Goal: Check status: Check status

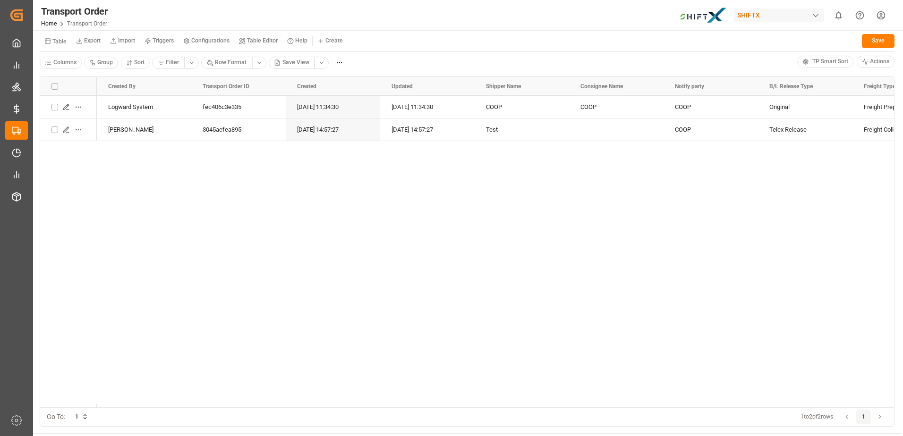
click at [262, 254] on div "Logward System fec406c3e335 12.09.2025 11:34:30 12.09.2025 11:34:30 COOP COOP C…" at bounding box center [495, 252] width 797 height 312
click at [282, 241] on div "Logward System fec406c3e335 12.09.2025 11:34:30 12.09.2025 11:34:30 COOP COOP C…" at bounding box center [495, 252] width 797 height 312
click at [331, 241] on div "Logward System fec406c3e335 12.09.2025 11:34:30 12.09.2025 11:34:30 COOP COOP C…" at bounding box center [495, 252] width 797 height 312
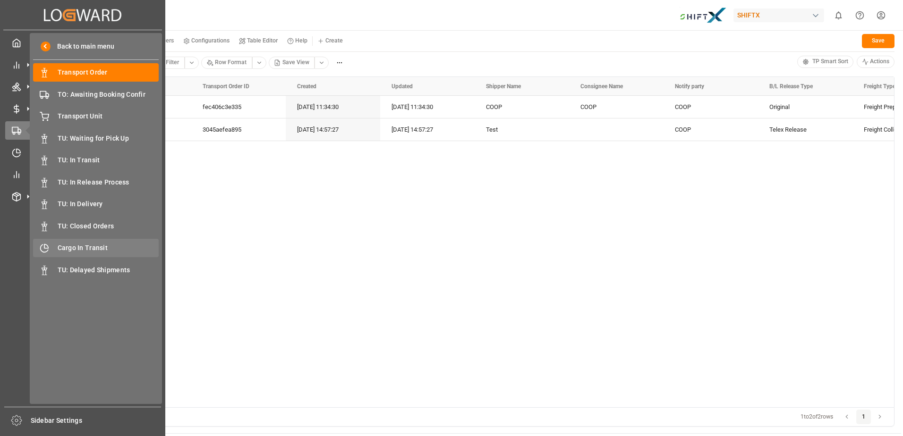
click at [83, 242] on div "Cargo In Transit Cargo In Transit" at bounding box center [96, 248] width 126 height 18
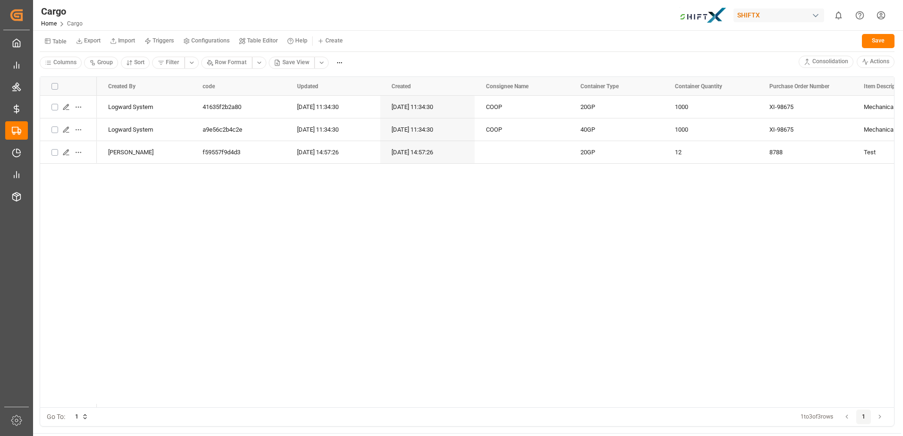
click at [139, 36] on button "Import" at bounding box center [122, 41] width 34 height 14
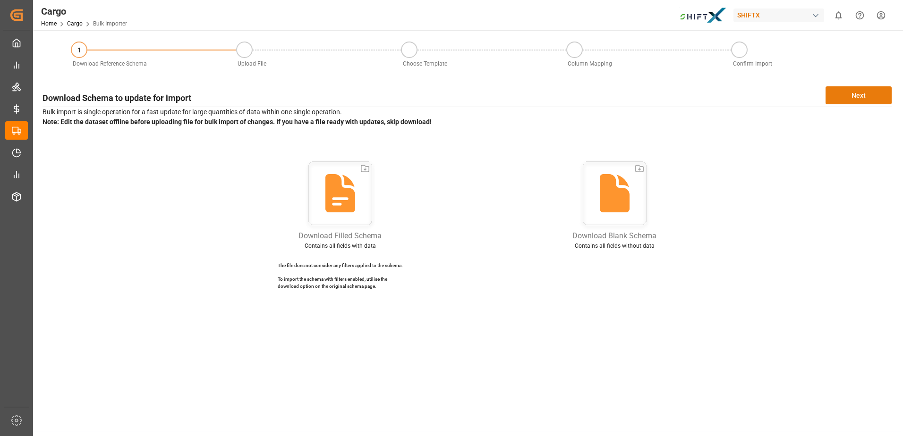
click at [851, 92] on button "Next" at bounding box center [858, 95] width 66 height 18
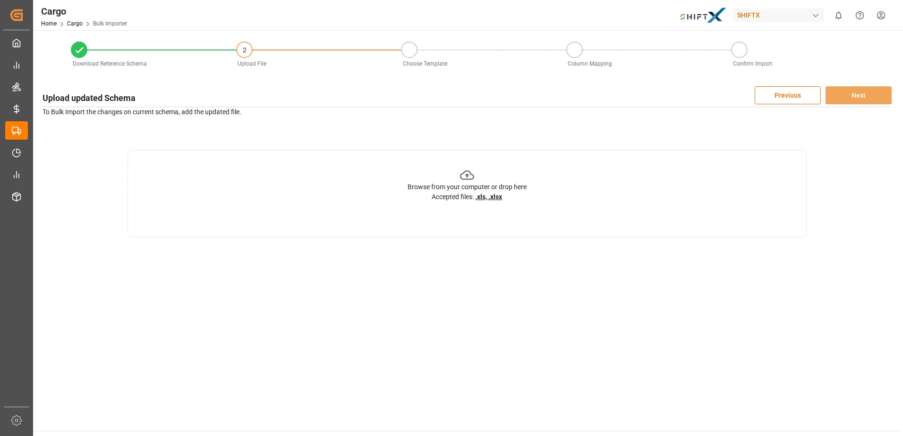
click at [459, 174] on div "Browse from your computer or drop here Accepted files: .xls, .xlsx" at bounding box center [466, 185] width 119 height 34
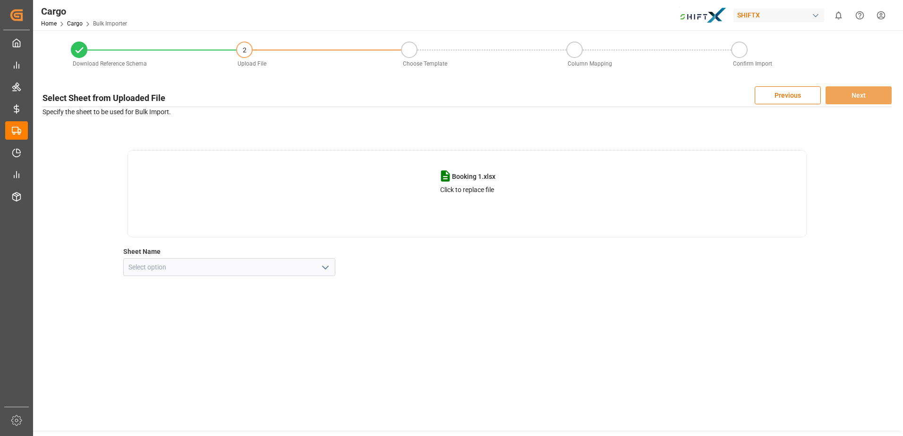
click at [326, 264] on icon "open menu" at bounding box center [325, 267] width 11 height 11
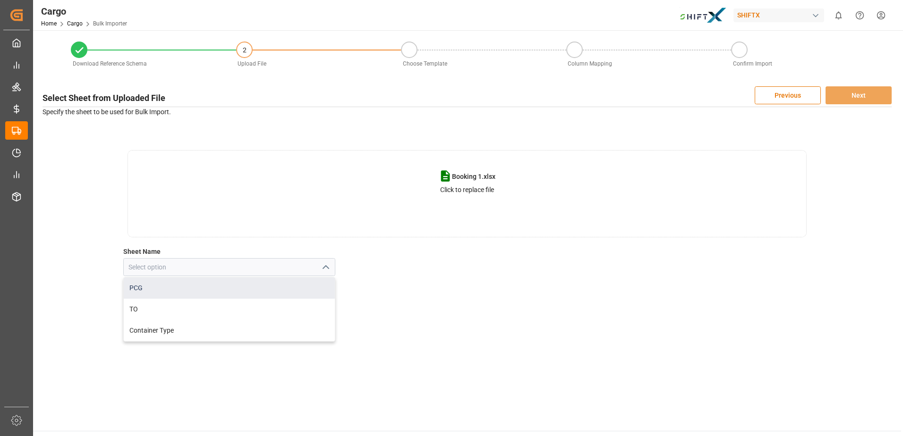
click at [267, 294] on div "PCG" at bounding box center [230, 288] width 212 height 21
type input "PCG"
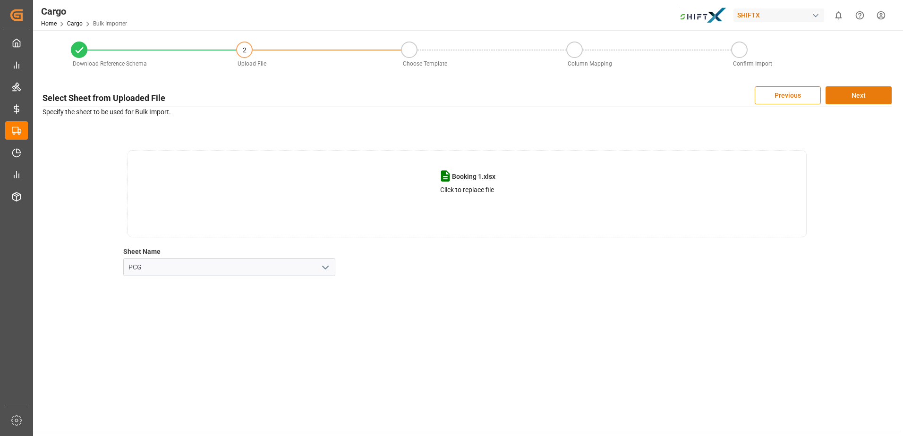
click at [858, 102] on button "Next" at bounding box center [858, 95] width 66 height 18
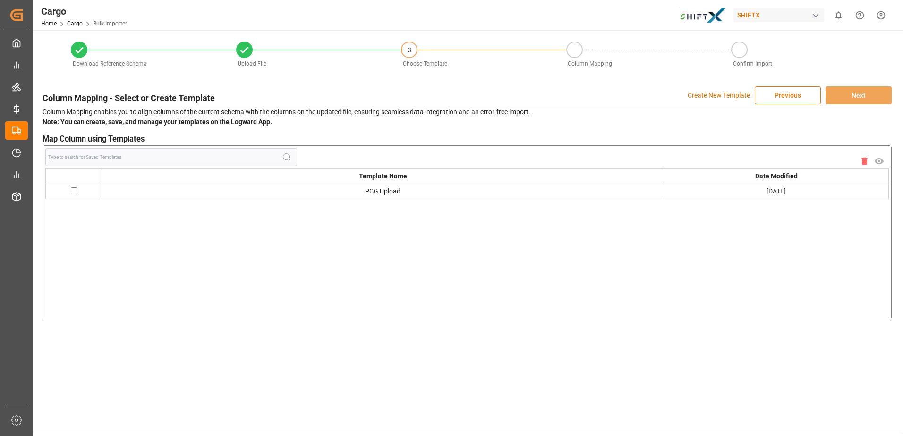
click at [76, 192] on input "checkbox" at bounding box center [74, 190] width 6 height 6
checkbox input "true"
click at [871, 95] on button "Next" at bounding box center [858, 95] width 66 height 18
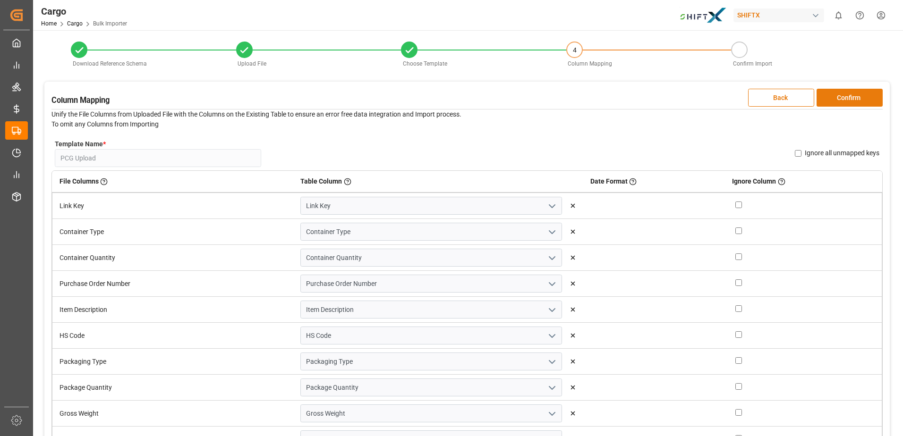
click at [842, 94] on button "Confirm" at bounding box center [849, 98] width 66 height 18
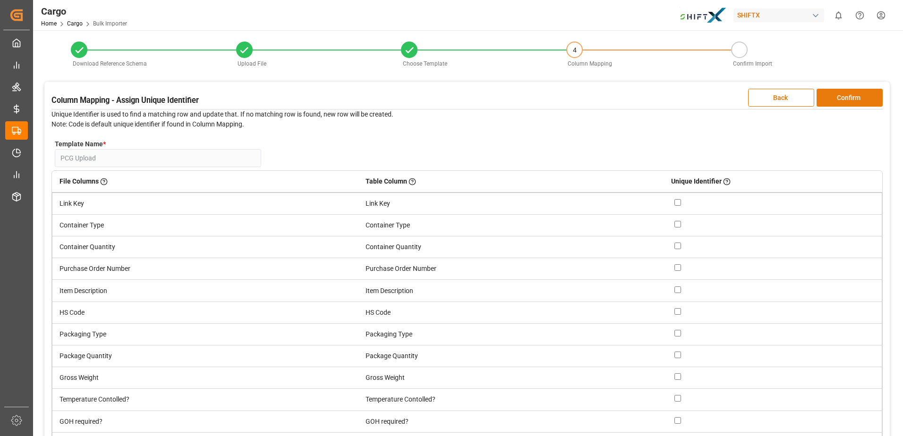
click at [842, 94] on button "Confirm" at bounding box center [849, 98] width 66 height 18
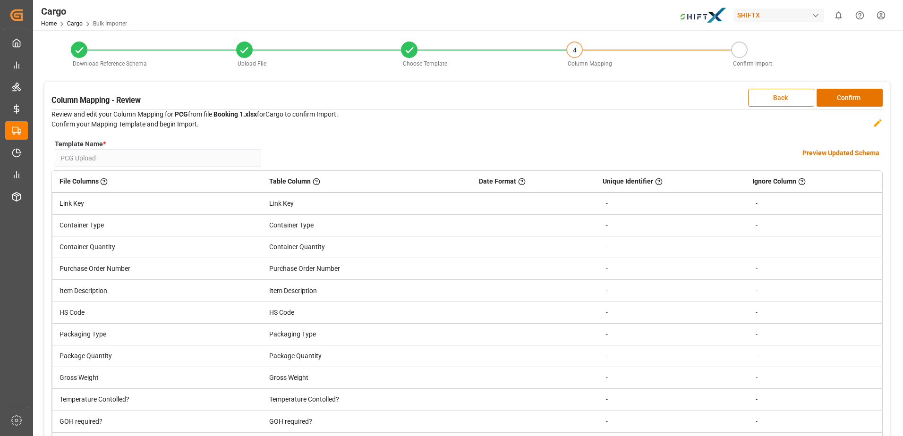
click at [851, 151] on h4 "Preview Updated Schema" at bounding box center [840, 153] width 77 height 10
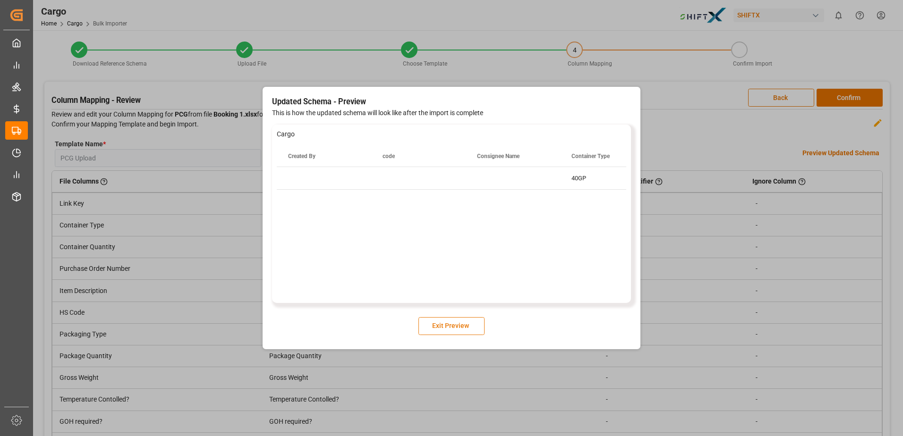
click at [450, 326] on button "Exit Preview" at bounding box center [451, 326] width 66 height 18
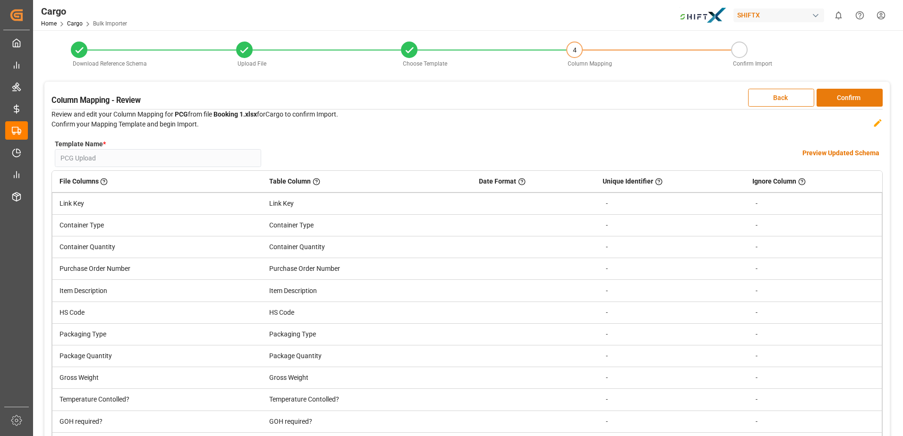
click at [849, 91] on button "Confirm" at bounding box center [849, 98] width 66 height 18
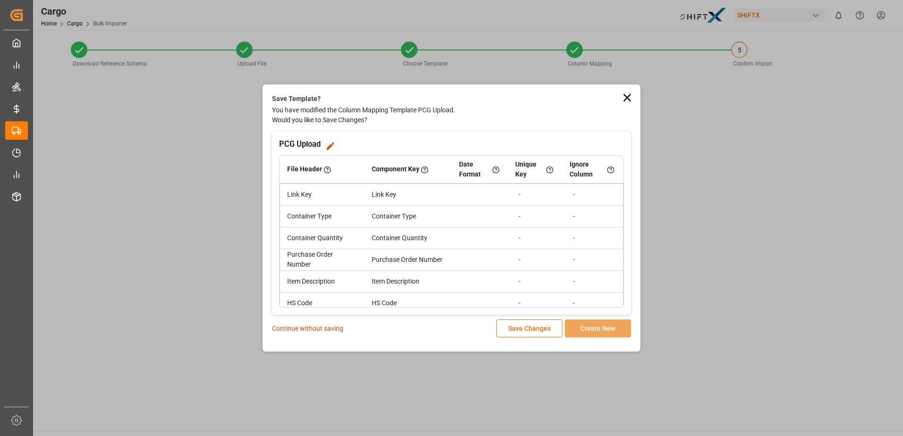
click at [323, 324] on p "Continue without saving" at bounding box center [307, 329] width 71 height 10
click at [326, 330] on p "Continue without saving" at bounding box center [307, 329] width 71 height 10
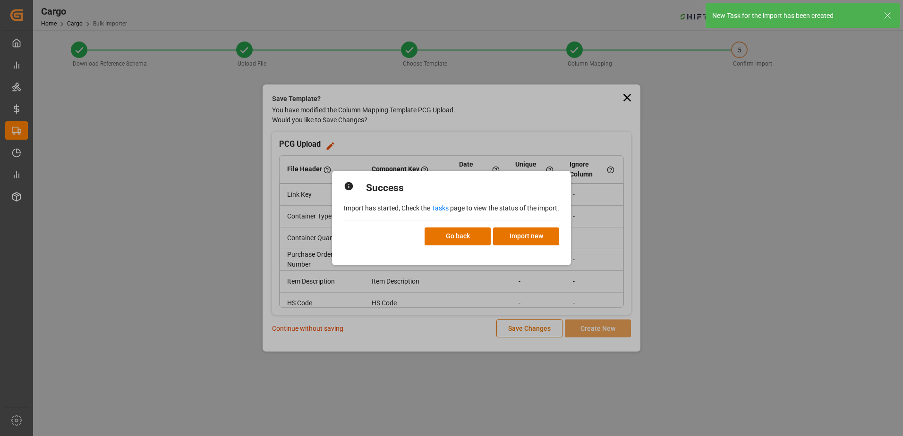
click at [326, 330] on div "Success Import has started, Check the Tasks page to view the status of the impo…" at bounding box center [451, 218] width 903 height 436
click at [456, 233] on button "Go back" at bounding box center [457, 237] width 66 height 18
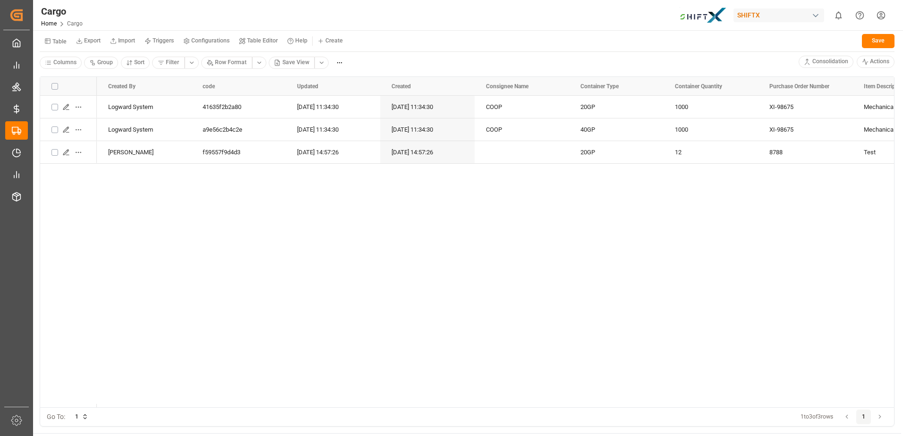
click at [119, 41] on small "Import" at bounding box center [126, 41] width 17 height 6
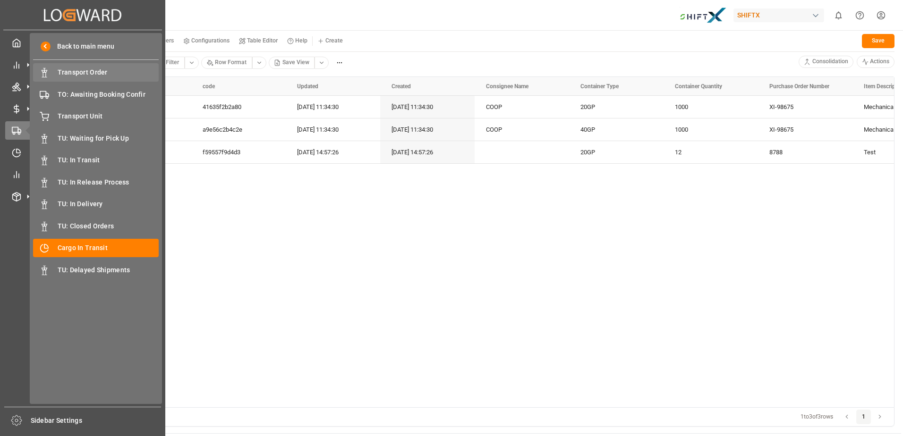
click at [83, 74] on span "Transport Order" at bounding box center [109, 73] width 102 height 10
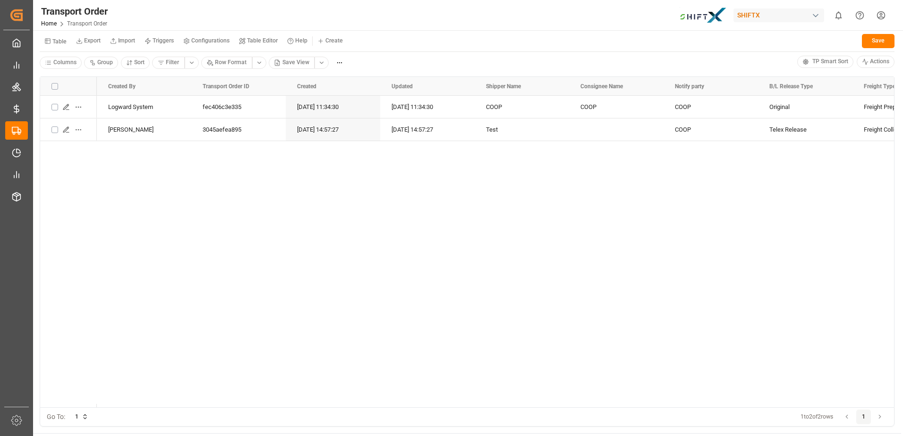
click at [123, 40] on small "Import" at bounding box center [126, 41] width 17 height 6
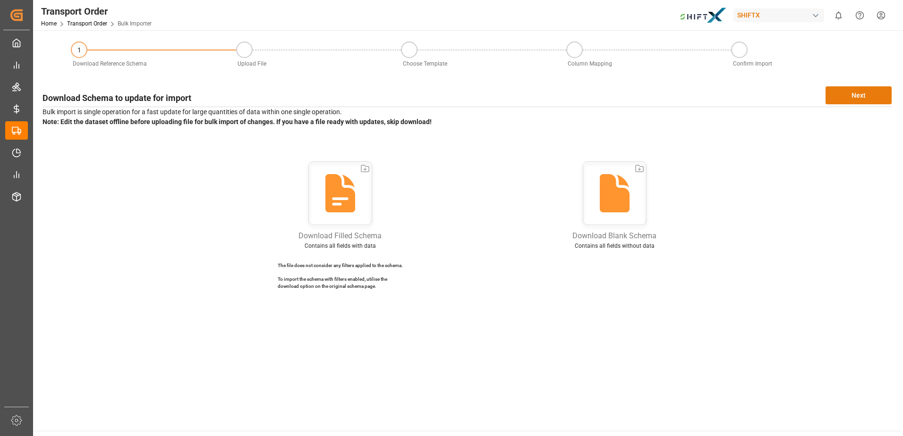
click at [862, 98] on button "Next" at bounding box center [858, 95] width 66 height 18
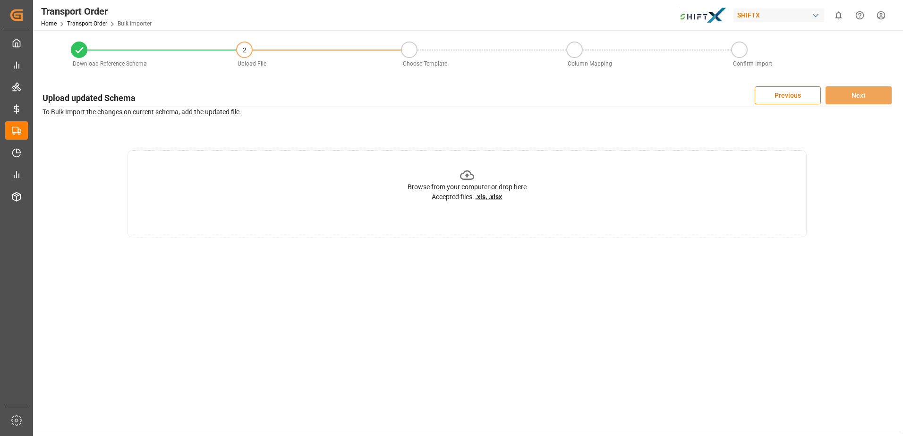
click at [472, 175] on icon at bounding box center [467, 174] width 15 height 9
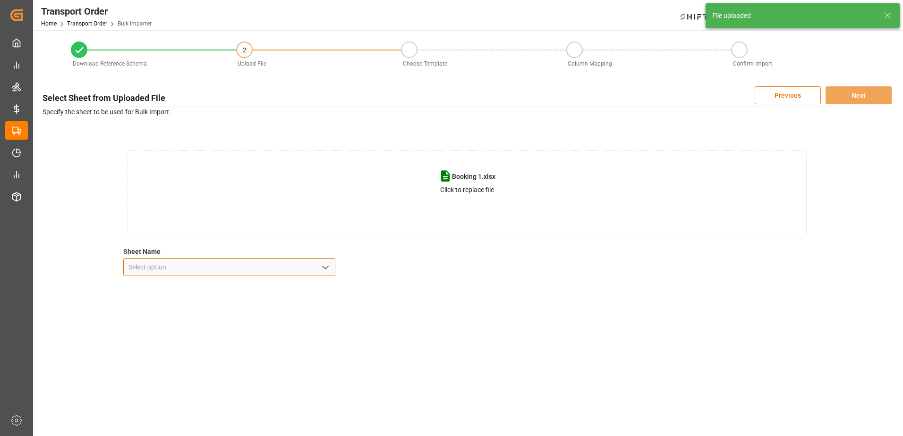
click at [248, 269] on input at bounding box center [229, 267] width 212 height 18
click at [325, 268] on polyline "open menu" at bounding box center [325, 267] width 6 height 3
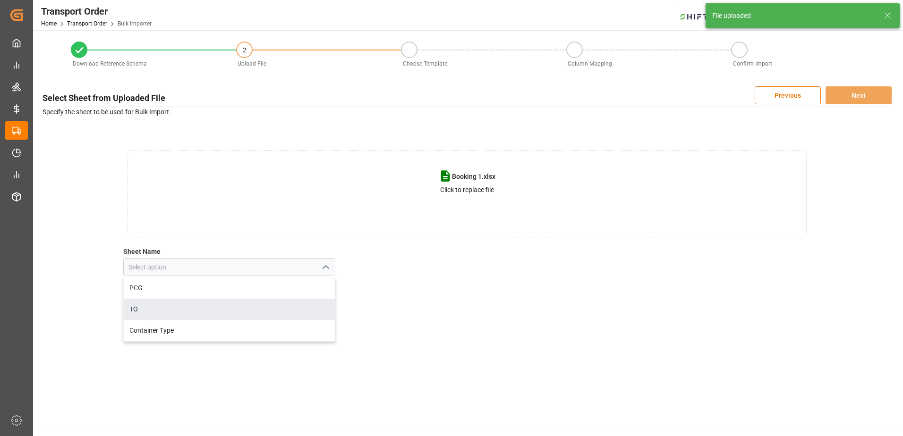
click at [246, 300] on div "TO" at bounding box center [230, 309] width 212 height 21
type input "TO"
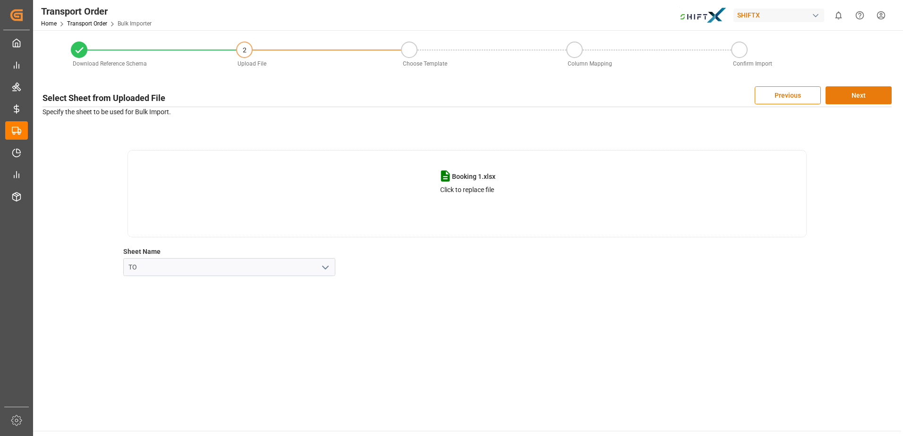
click at [845, 91] on button "Next" at bounding box center [858, 95] width 66 height 18
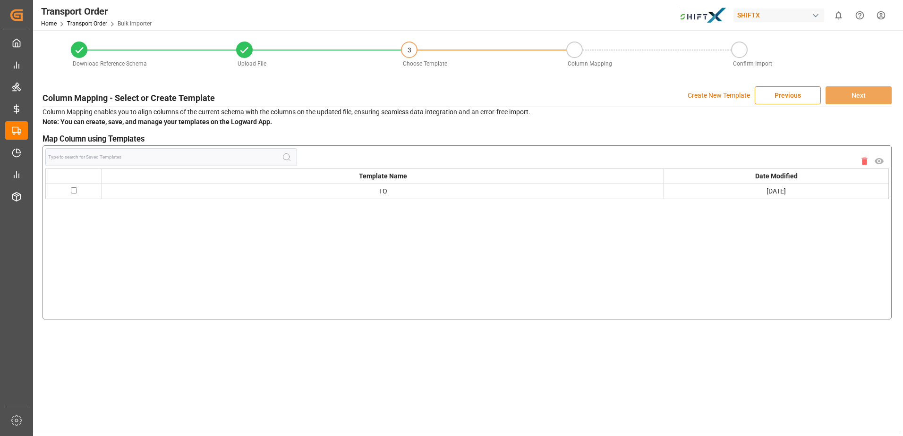
click at [76, 187] on input "checkbox" at bounding box center [74, 190] width 6 height 6
checkbox input "true"
click at [860, 90] on button "Next" at bounding box center [858, 95] width 66 height 18
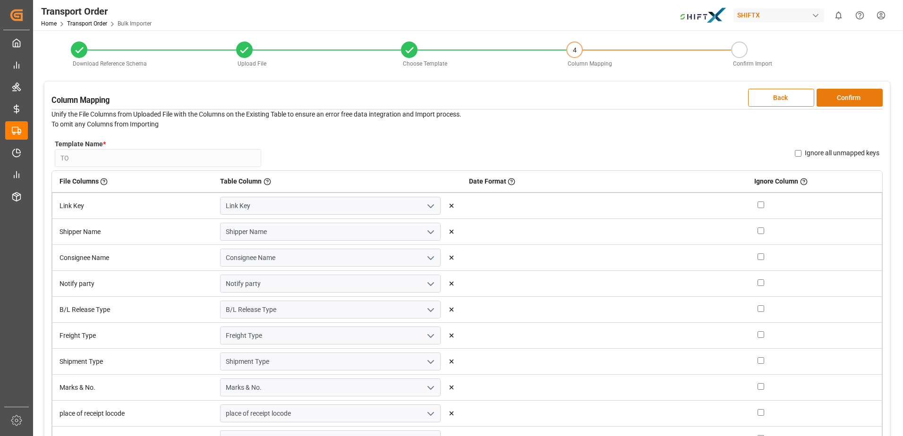
click at [845, 94] on button "Confirm" at bounding box center [849, 98] width 66 height 18
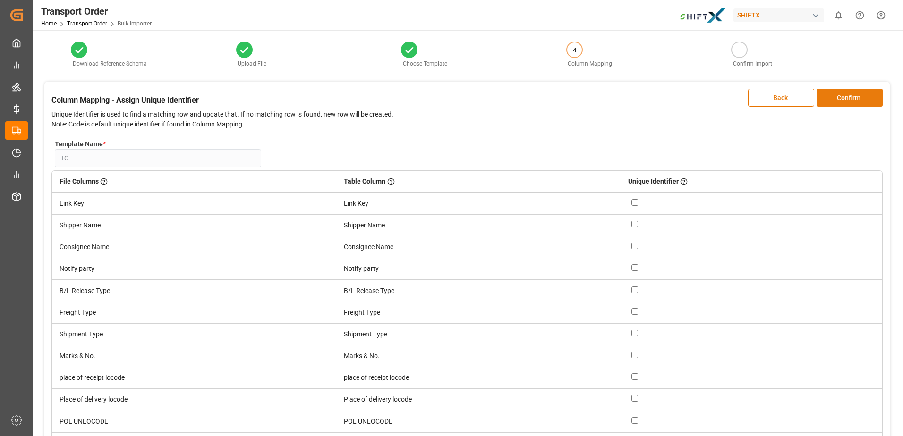
click at [845, 94] on button "Confirm" at bounding box center [849, 98] width 66 height 18
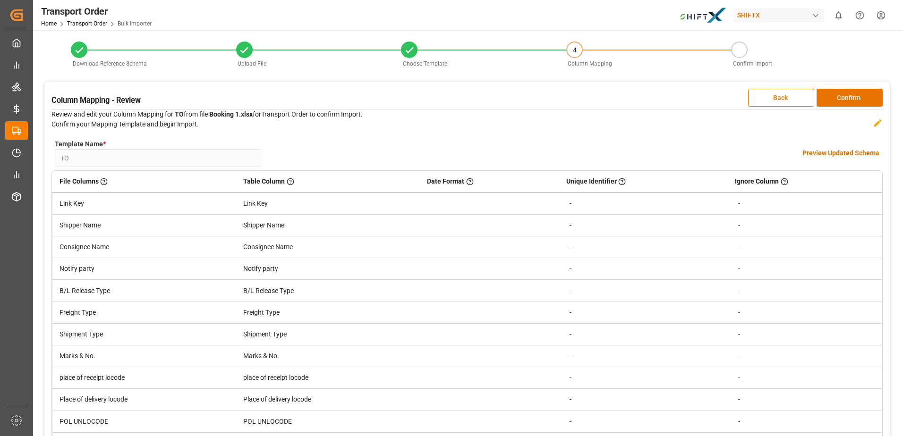
click at [837, 153] on h4 "Preview Updated Schema" at bounding box center [840, 153] width 77 height 10
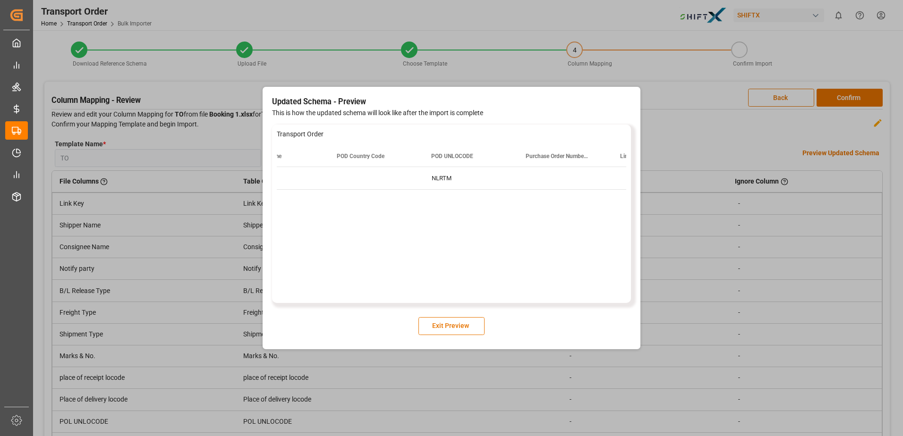
scroll to position [0, 1746]
click at [450, 334] on button "Exit Preview" at bounding box center [451, 326] width 66 height 18
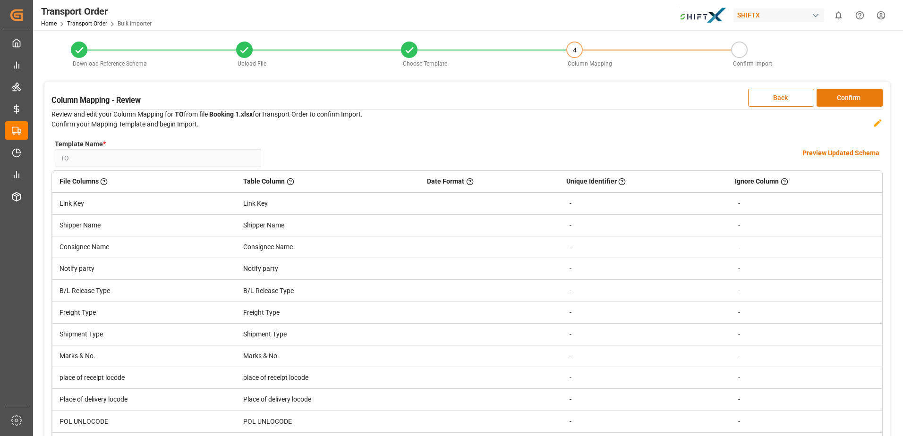
click at [844, 93] on button "Confirm" at bounding box center [849, 98] width 66 height 18
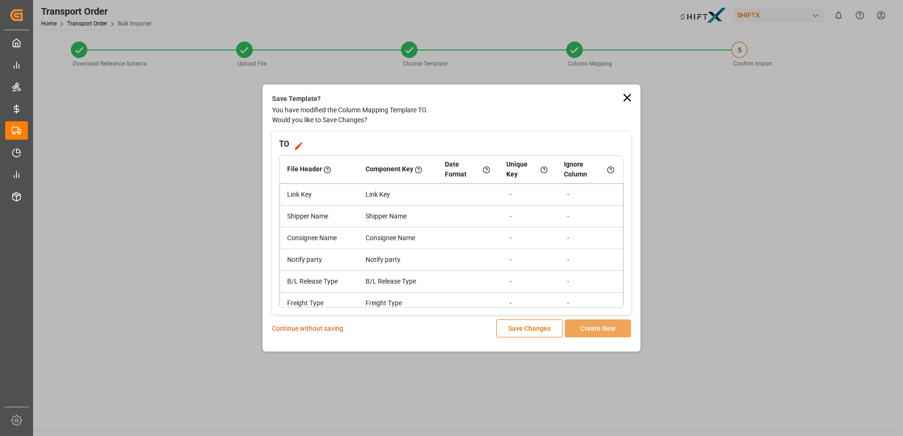
click at [315, 326] on p "Continue without saving" at bounding box center [307, 329] width 71 height 10
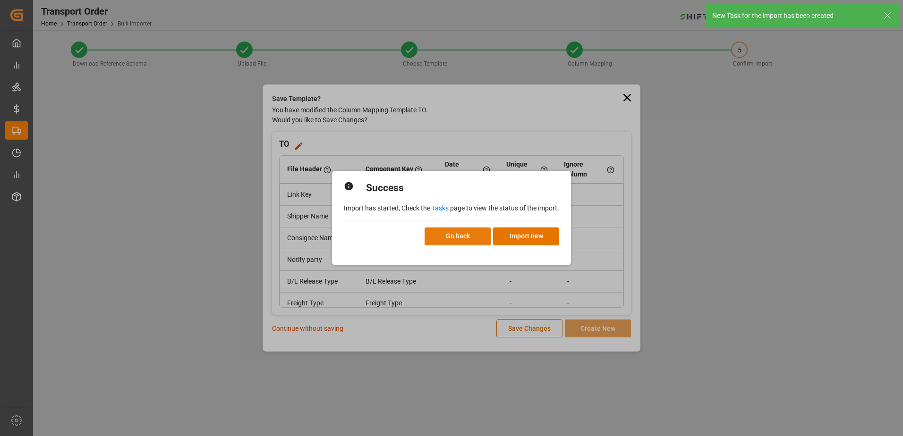
click at [455, 238] on button "Go back" at bounding box center [457, 237] width 66 height 18
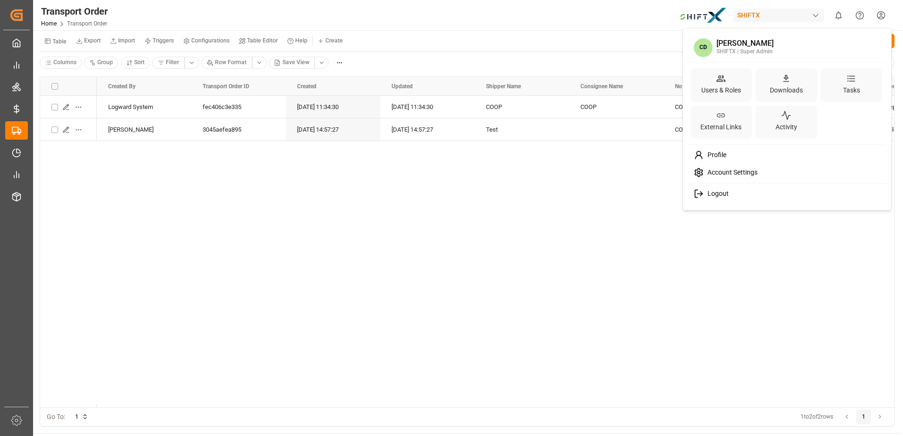
click at [887, 17] on html "Created by potrace 1.15, written by Peter Selinger 2001-2017 Created by potrace…" at bounding box center [451, 218] width 903 height 436
click at [846, 81] on icon at bounding box center [851, 79] width 10 height 10
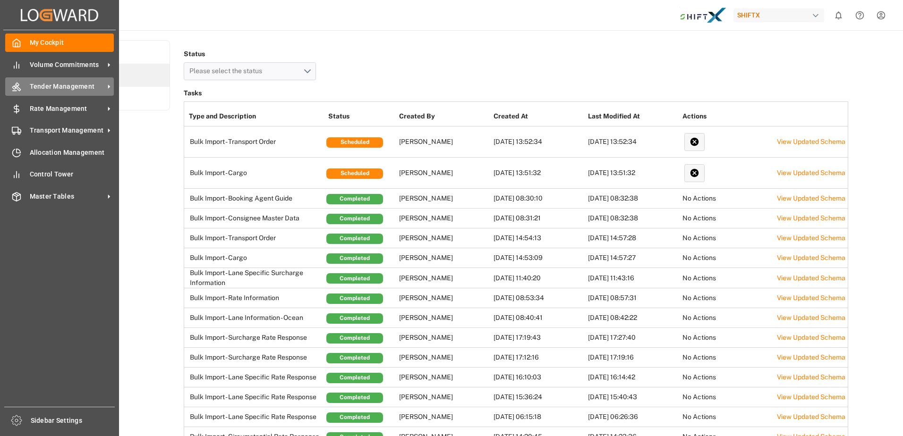
click at [91, 85] on span "Tender Management" at bounding box center [67, 87] width 75 height 10
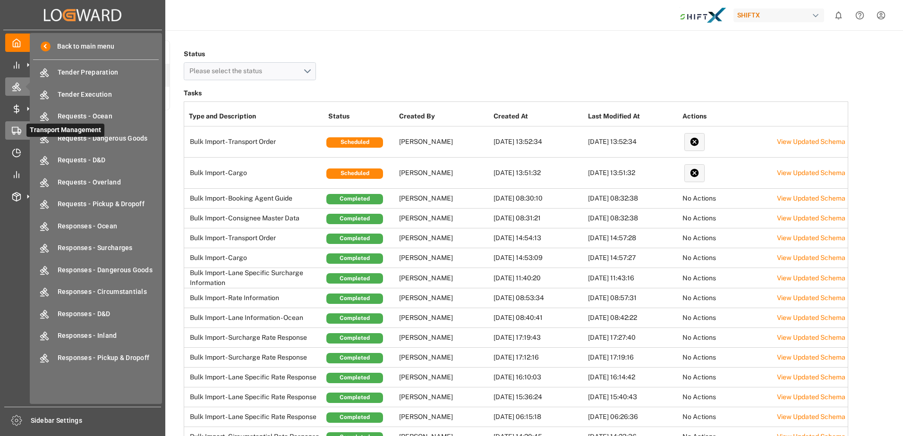
click at [6, 131] on div at bounding box center [13, 131] width 16 height 10
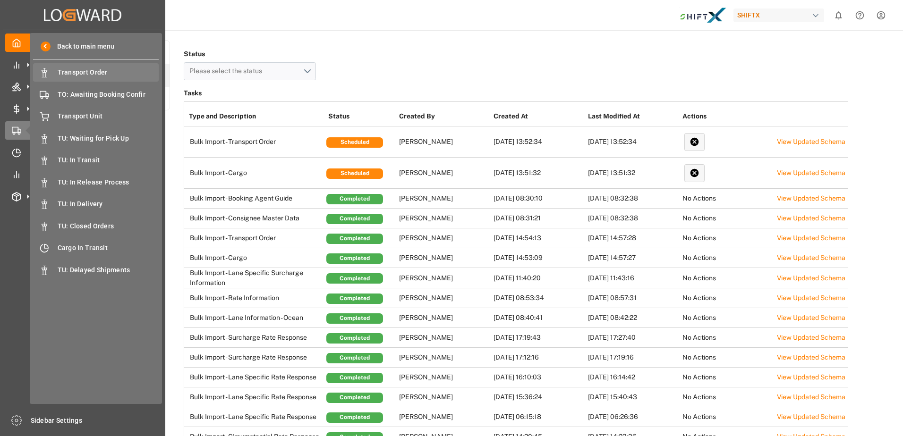
click at [77, 74] on span "Transport Order" at bounding box center [109, 73] width 102 height 10
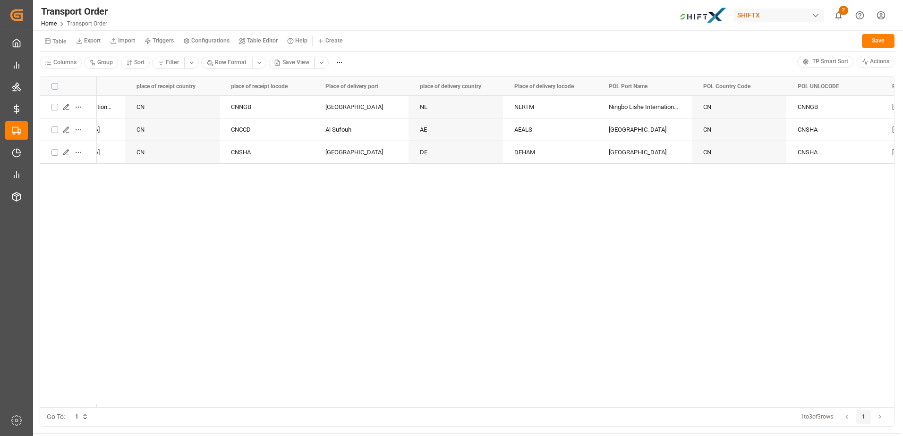
click at [458, 213] on div "Ningbo Lishe International Apt CN CNNGB Rotterdam NL NLRTM Ningbo Lishe Interna…" at bounding box center [495, 252] width 797 height 312
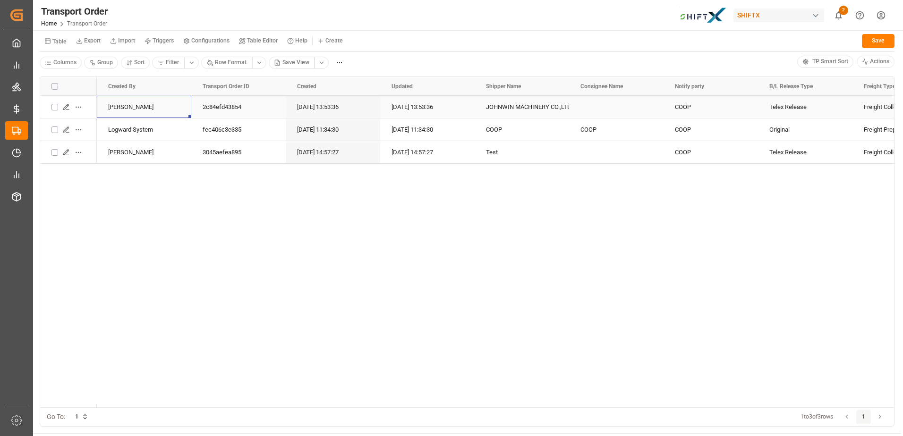
click at [139, 110] on div "Christopher DeSimone" at bounding box center [144, 107] width 94 height 22
click at [67, 109] on icon "Press SPACE to select this row." at bounding box center [66, 107] width 8 height 8
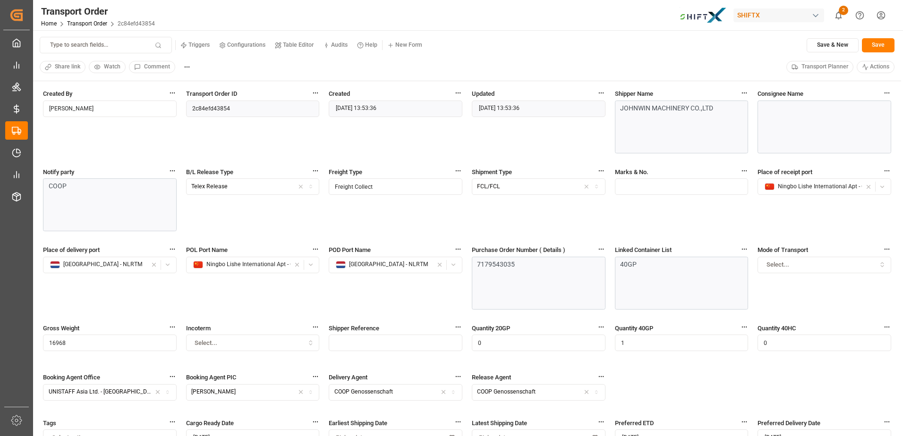
click at [143, 112] on input "Christopher DeSimone" at bounding box center [110, 109] width 134 height 17
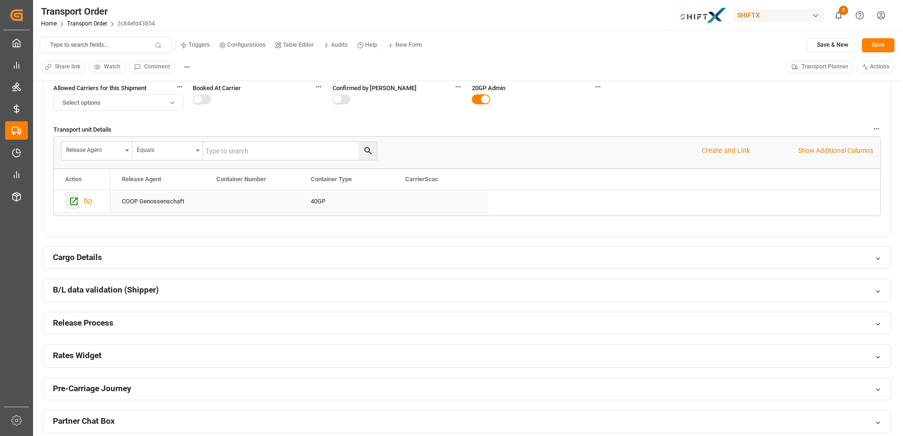
click at [72, 203] on icon "Press SPACE to select this row." at bounding box center [74, 201] width 10 height 10
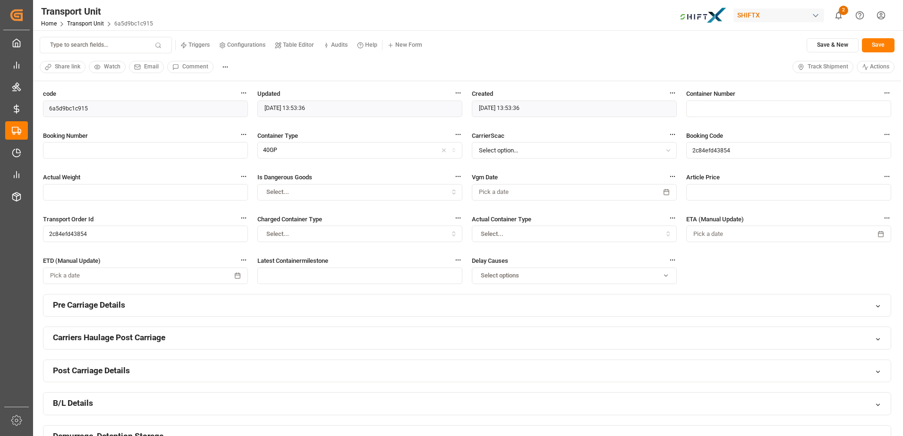
click at [178, 152] on input "text" at bounding box center [145, 150] width 205 height 17
paste input "177SBXBXN42563A"
type input "177SBXBXN42563A"
drag, startPoint x: 755, startPoint y: 98, endPoint x: 753, endPoint y: 111, distance: 13.3
click at [753, 111] on div "Container Number" at bounding box center [788, 108] width 205 height 38
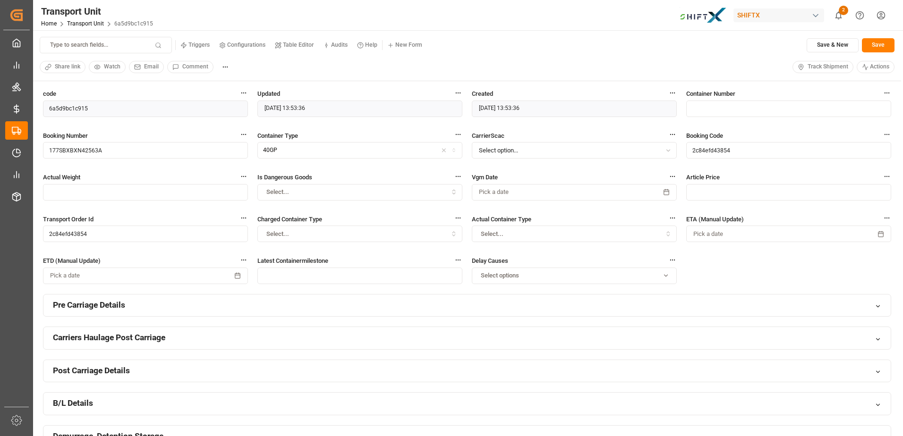
click at [753, 111] on input "text" at bounding box center [788, 109] width 205 height 17
paste input "TGHU4593869"
type input "TGHU4593869"
click at [587, 154] on button "Select option..." at bounding box center [574, 150] width 205 height 17
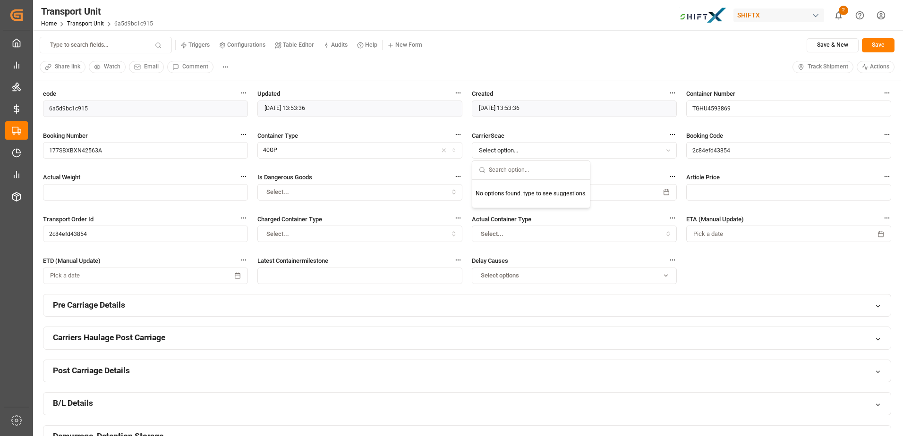
click at [587, 154] on button "Select option..." at bounding box center [574, 150] width 205 height 17
type input "MSC"
click at [551, 192] on small "Mediterranean Shipping Company" at bounding box center [535, 194] width 89 height 6
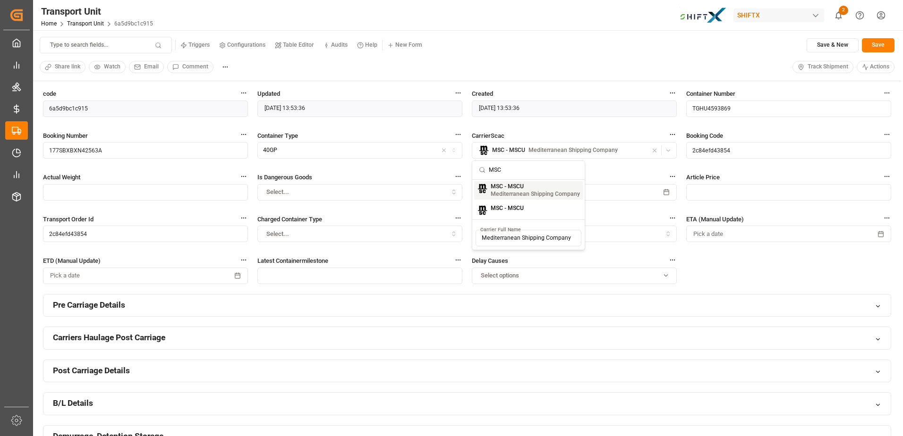
click at [642, 25] on div "Transport Unit Home Transport Unit 6a5d9bc1c915 SHIFTX 2 Notifications Only sho…" at bounding box center [464, 15] width 876 height 30
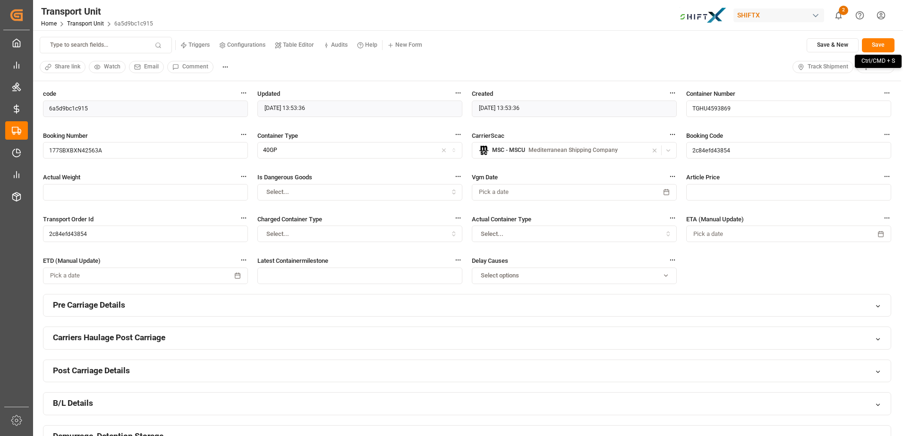
click at [879, 46] on button "Save" at bounding box center [878, 45] width 33 height 14
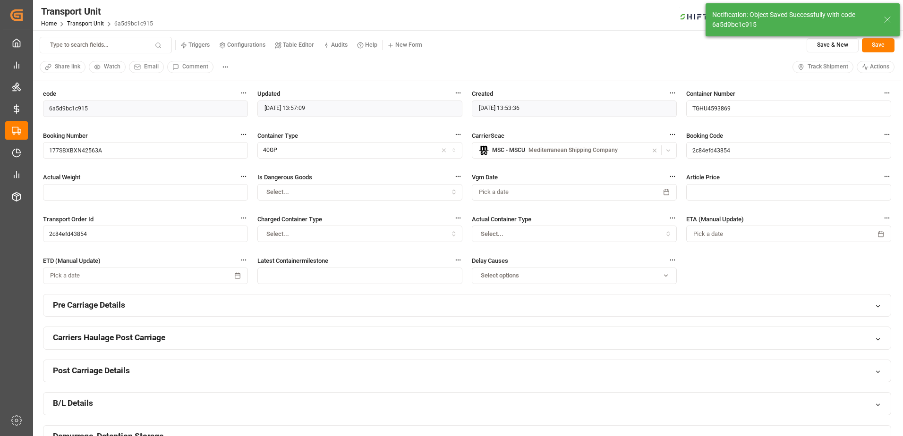
click at [815, 72] on button "Track Shipment" at bounding box center [822, 67] width 61 height 12
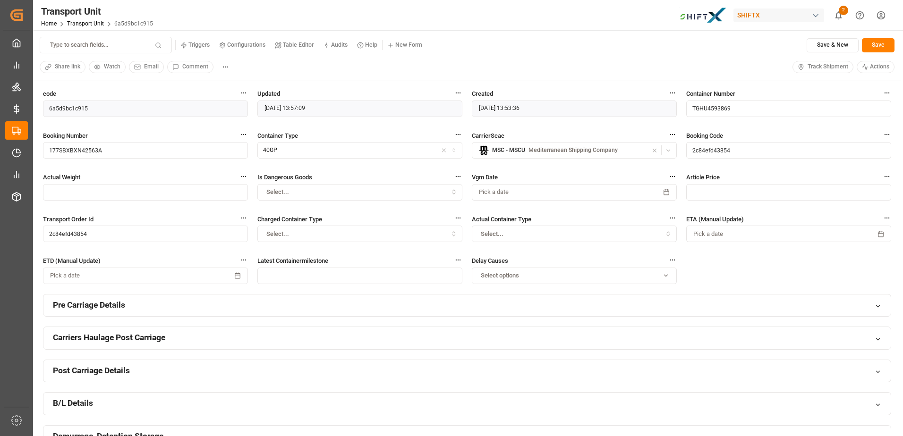
click at [76, 44] on p "Type to search fields..." at bounding box center [79, 45] width 58 height 8
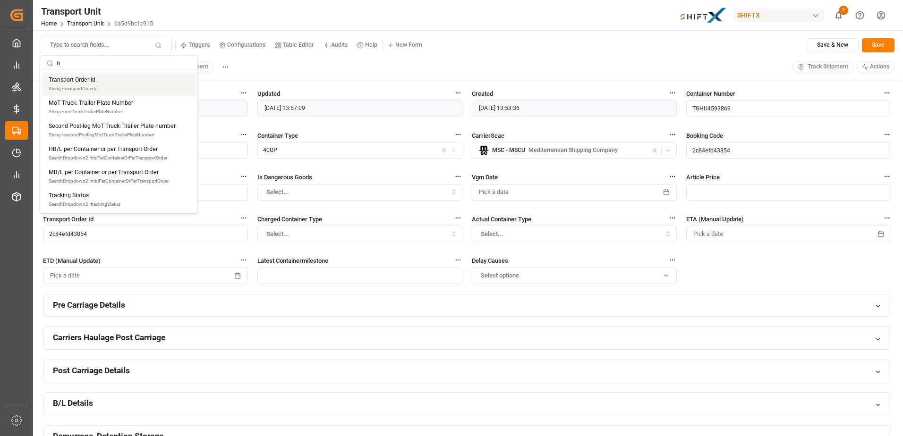
type input "t"
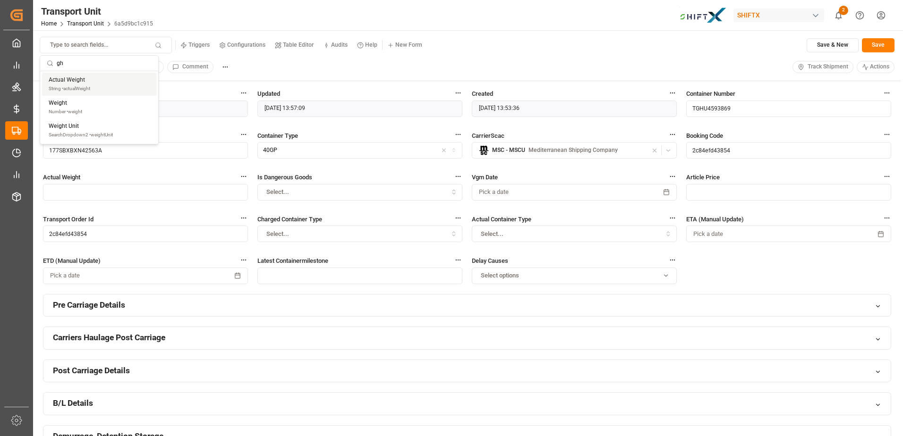
type input "g"
click at [567, 22] on div "Transport Unit Home Transport Unit 6a5d9bc1c915 SHIFTX 2 Notifications Only sho…" at bounding box center [464, 15] width 876 height 30
click at [779, 44] on div "Refresh Form" at bounding box center [780, 45] width 45 height 9
click at [828, 70] on span "Track Shipment" at bounding box center [827, 67] width 41 height 8
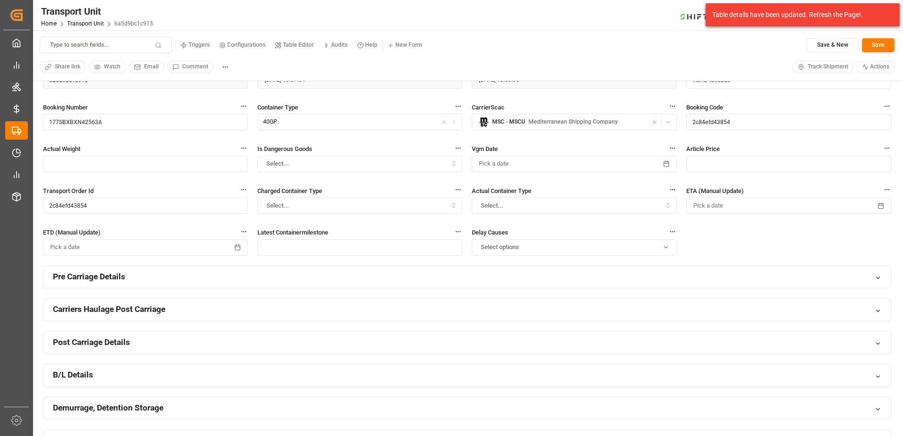
scroll to position [28, 0]
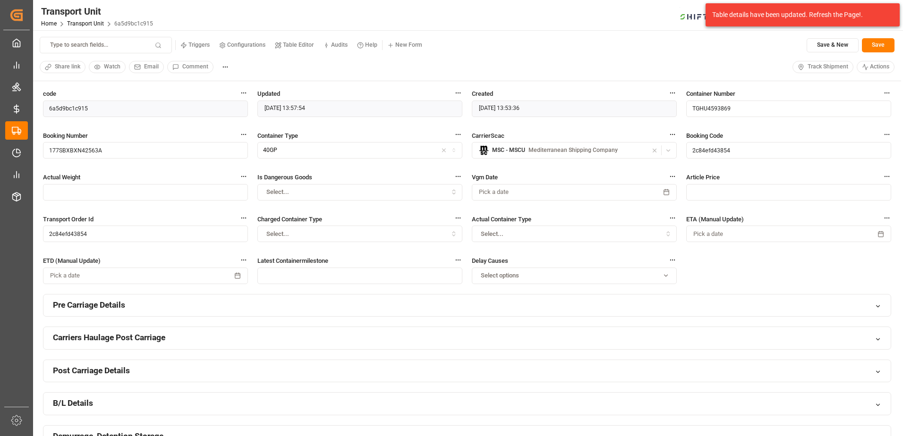
click at [820, 70] on span "Track Shipment" at bounding box center [827, 67] width 41 height 8
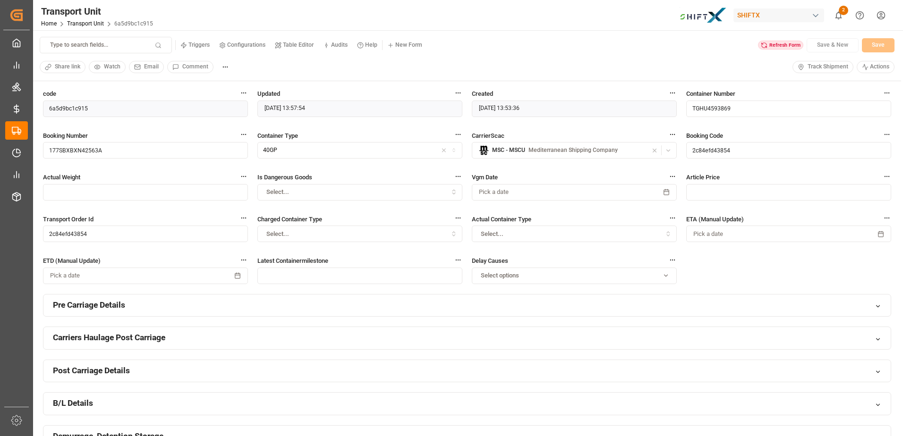
click at [767, 47] on icon at bounding box center [765, 46] width 1 height 1
click at [820, 67] on span "Track Shipment" at bounding box center [827, 67] width 41 height 8
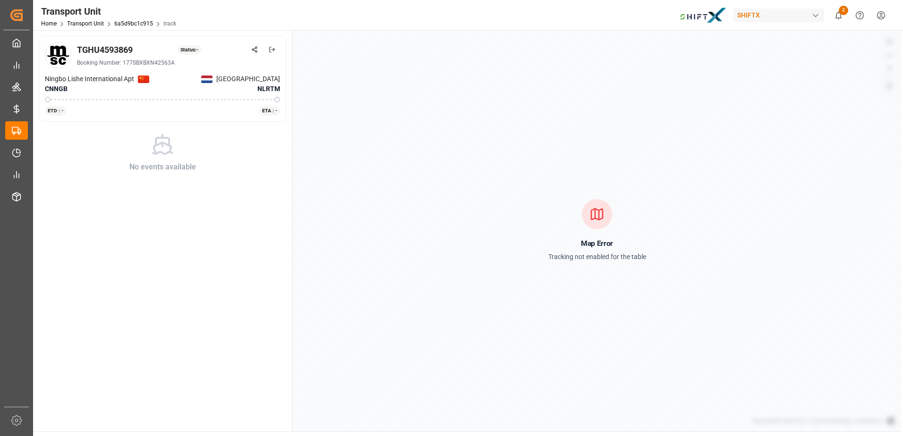
click at [597, 251] on p "Tracking not enabled for the table" at bounding box center [597, 257] width 98 height 12
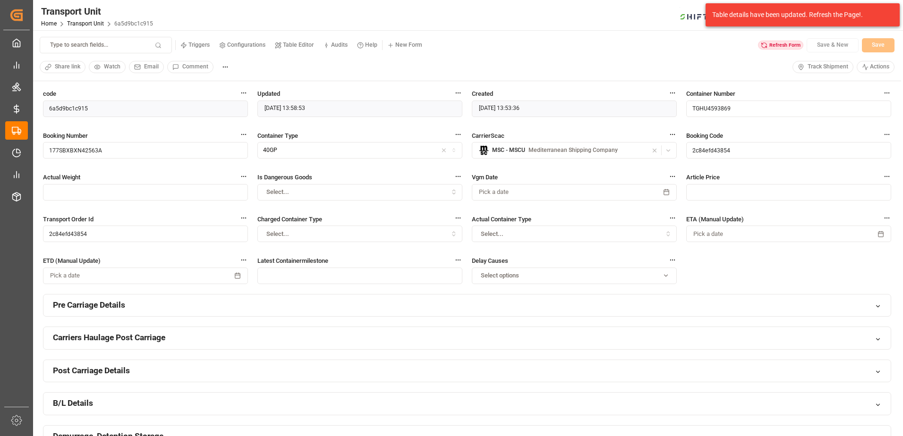
click at [793, 42] on div "Refresh Form" at bounding box center [780, 45] width 45 height 9
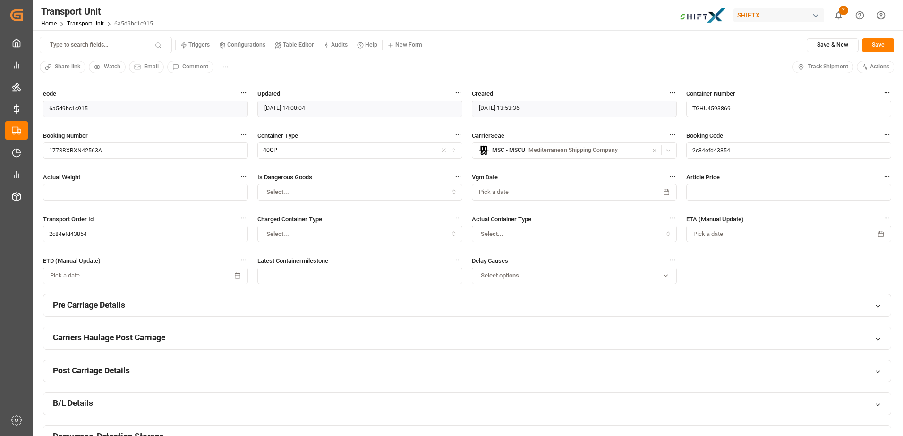
click at [820, 68] on span "Track Shipment" at bounding box center [827, 67] width 41 height 8
click at [136, 157] on input "177SBXBXN42563A" at bounding box center [145, 150] width 205 height 17
paste input "MEDUP7521792"
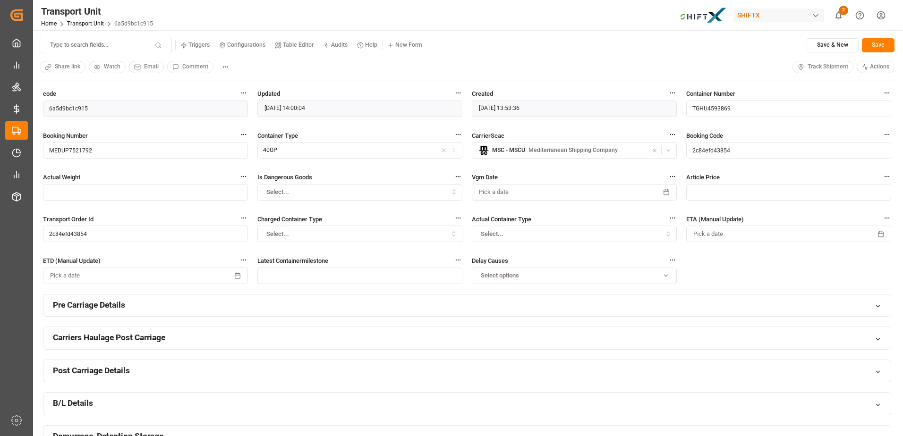
type input "MEDUP7521792"
click at [883, 46] on button "Save" at bounding box center [878, 45] width 33 height 14
click at [820, 65] on span "Track Shipment" at bounding box center [827, 67] width 41 height 8
click at [820, 66] on span "Track Shipment" at bounding box center [827, 67] width 41 height 8
click at [473, 24] on div "Transport Unit Home Transport Unit 6a5d9bc1c915 SHIFTX 2 Notifications Only sho…" at bounding box center [464, 15] width 876 height 30
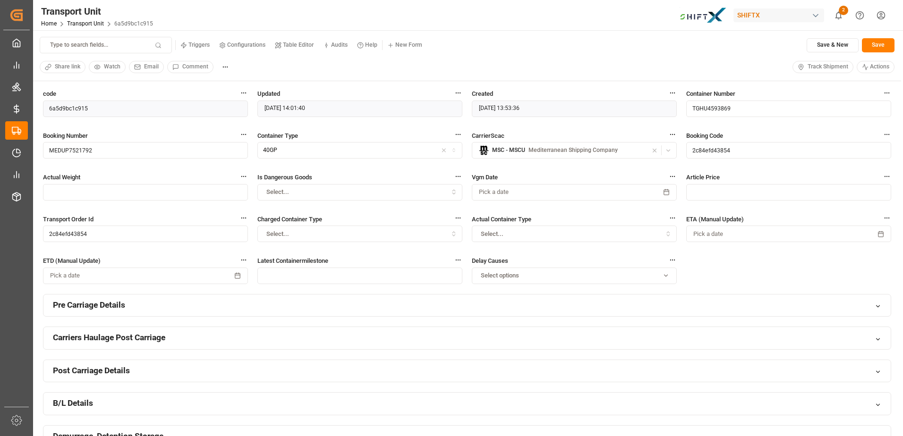
click at [451, 53] on div "Type to search fields... Triggers Configurations Table Editor Audits Help New F…" at bounding box center [467, 55] width 868 height 51
click at [595, 39] on div "Type to search fields... Triggers Configurations Table Editor Audits Help New F…" at bounding box center [467, 45] width 855 height 17
click at [849, 11] on div "2 Notifications Only show unread All Mark all categories read Uploads Mark all …" at bounding box center [838, 15] width 21 height 21
click at [837, 12] on icon "show 2 new notifications" at bounding box center [838, 15] width 10 height 10
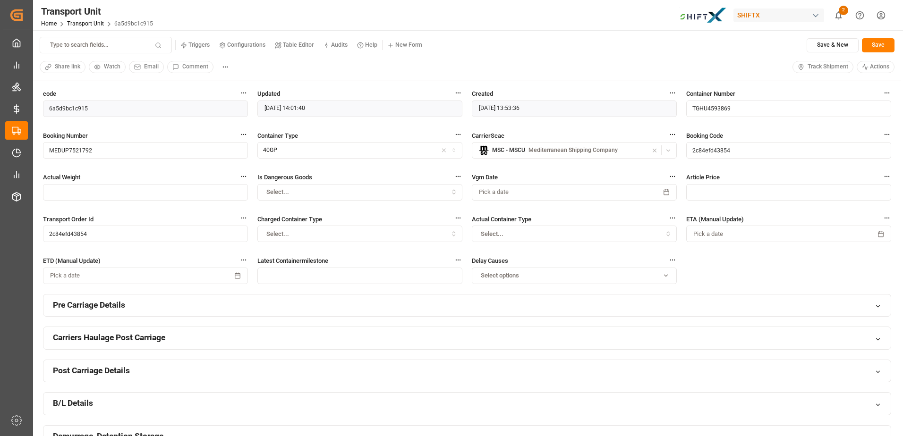
click at [436, 11] on div "Transport Unit Home Transport Unit 6a5d9bc1c915 SHIFTX 2 Notifications Only sho…" at bounding box center [464, 15] width 876 height 30
